Goal: Task Accomplishment & Management: Use online tool/utility

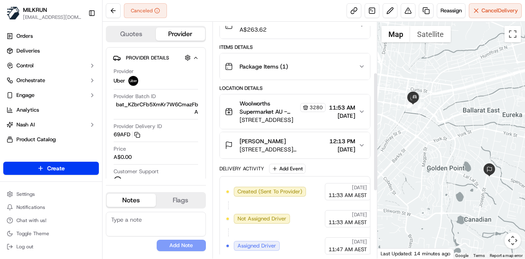
scroll to position [234, 0]
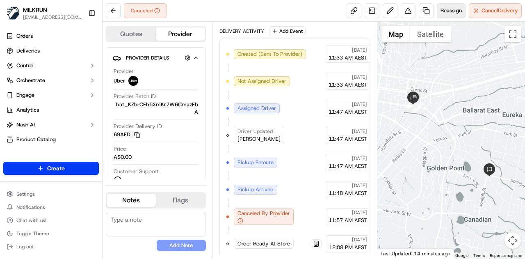
click at [449, 15] on button "Reassign" at bounding box center [451, 10] width 29 height 15
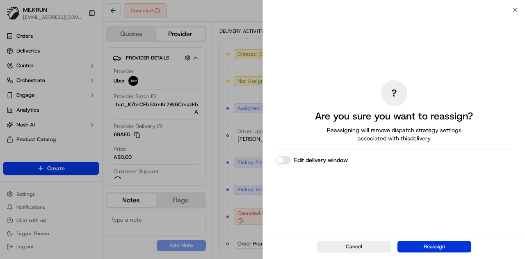
click at [437, 246] on button "Reassign" at bounding box center [434, 246] width 74 height 11
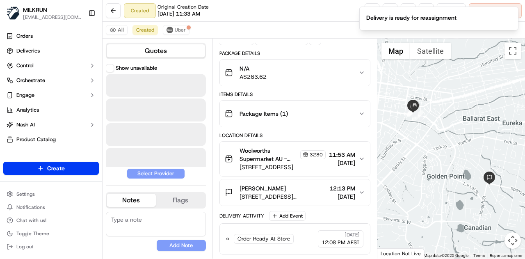
scroll to position [63, 0]
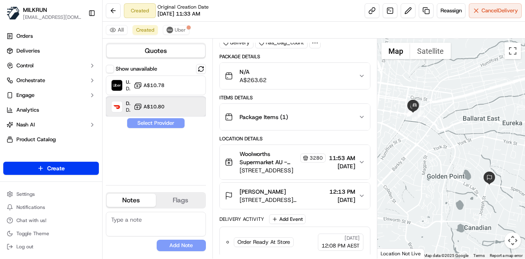
click at [167, 105] on div "DoorDash Drive Dropoff ETA 46 minutes A$10.80" at bounding box center [156, 107] width 100 height 20
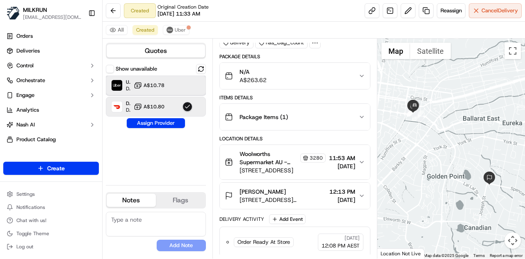
click at [180, 81] on div "Uber Dropoff ETA 25 minutes A$10.78" at bounding box center [156, 85] width 100 height 20
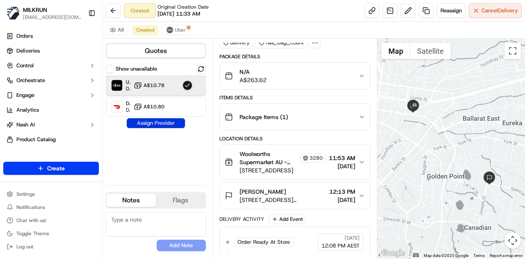
scroll to position [90, 0]
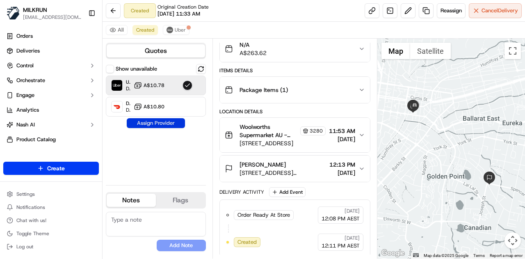
click at [156, 122] on button "Assign Provider" at bounding box center [156, 123] width 58 height 10
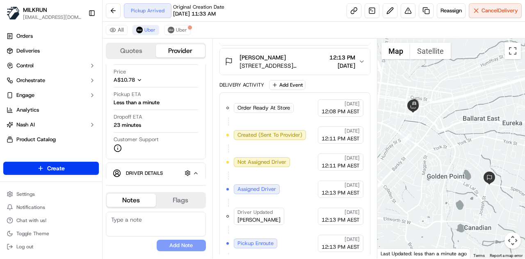
scroll to position [224, 0]
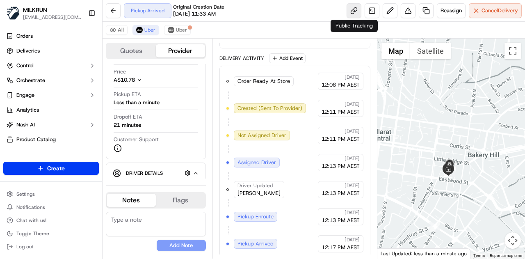
click at [352, 9] on link at bounding box center [353, 10] width 15 height 15
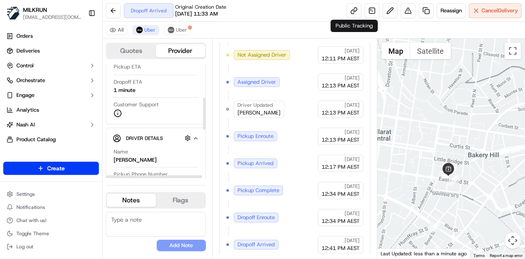
scroll to position [119, 0]
